Goal: Information Seeking & Learning: Learn about a topic

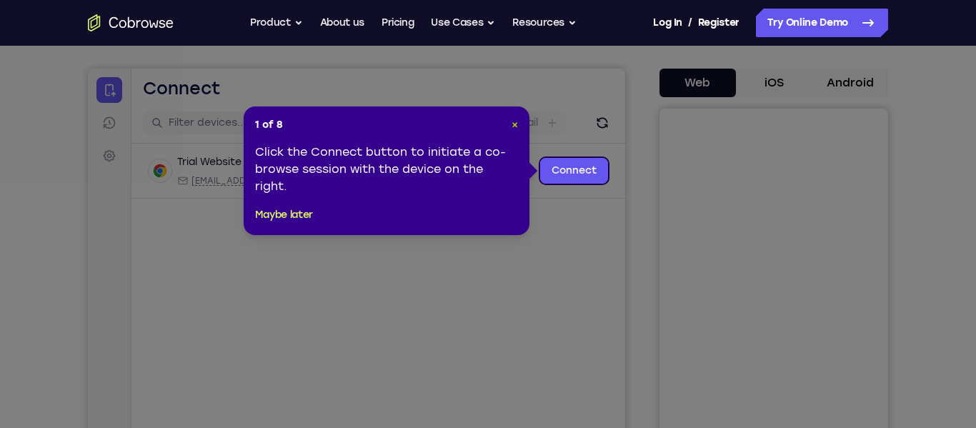
click at [514, 130] on span "×" at bounding box center [515, 125] width 6 height 12
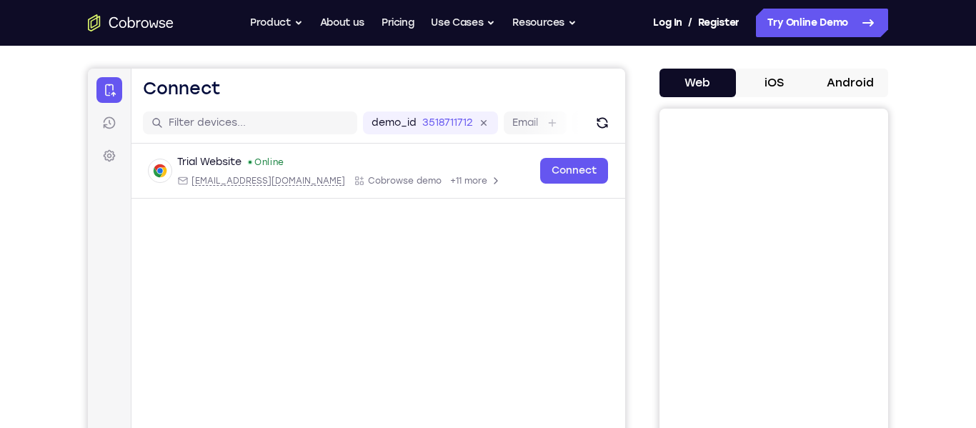
click at [780, 86] on button "iOS" at bounding box center [774, 83] width 76 height 29
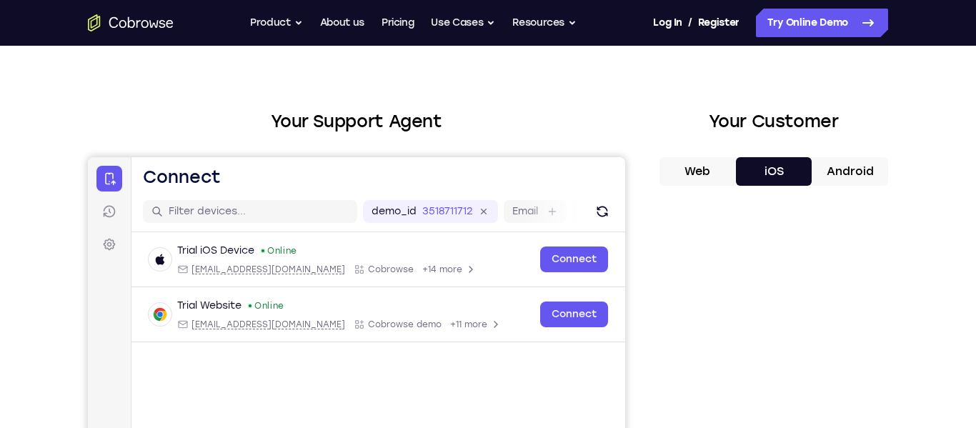
scroll to position [29, 0]
click at [847, 165] on button "Android" at bounding box center [850, 170] width 76 height 29
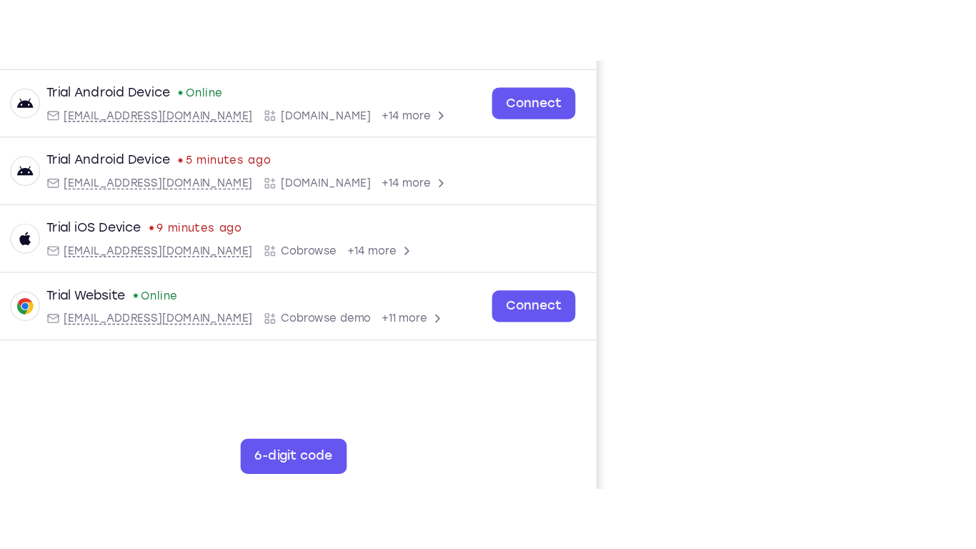
scroll to position [229, 0]
